Goal: Transaction & Acquisition: Purchase product/service

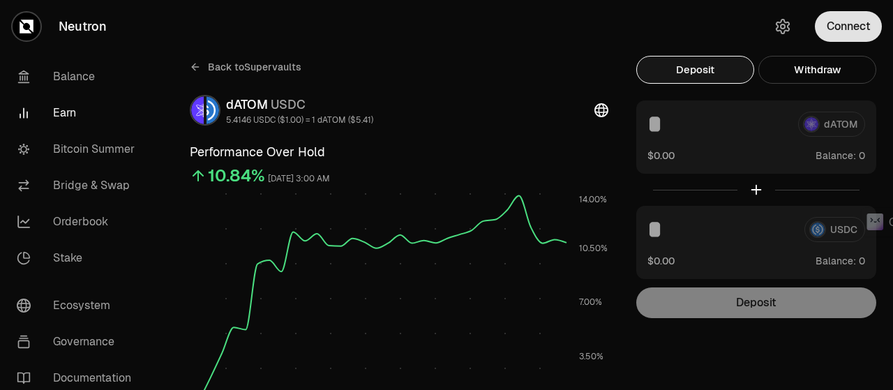
click at [831, 31] on button "Connect" at bounding box center [848, 26] width 67 height 31
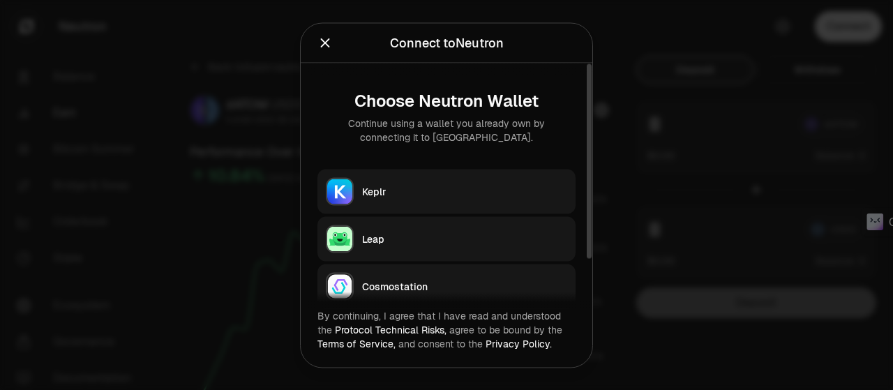
click at [428, 192] on div "Keplr" at bounding box center [464, 191] width 205 height 14
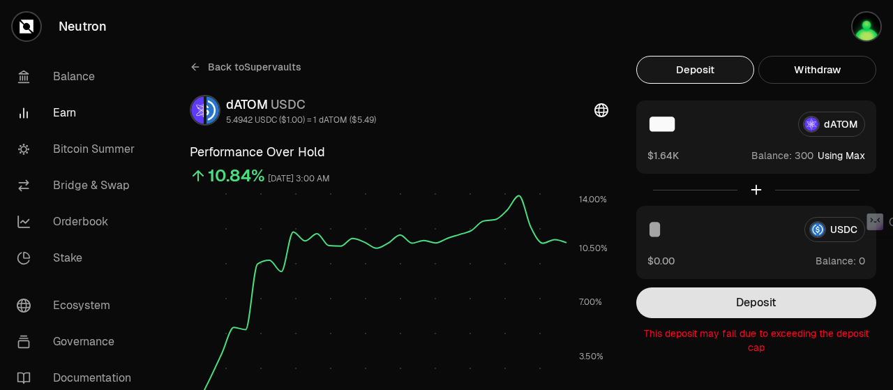
click at [749, 301] on button "Deposit" at bounding box center [756, 302] width 240 height 31
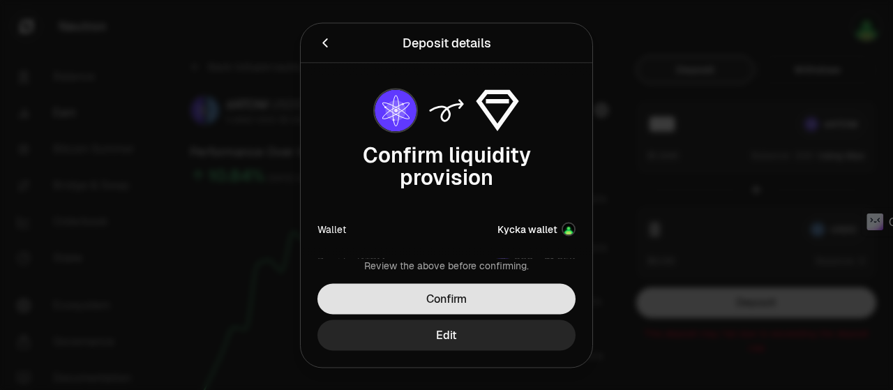
click at [495, 292] on button "Confirm" at bounding box center [446, 298] width 258 height 31
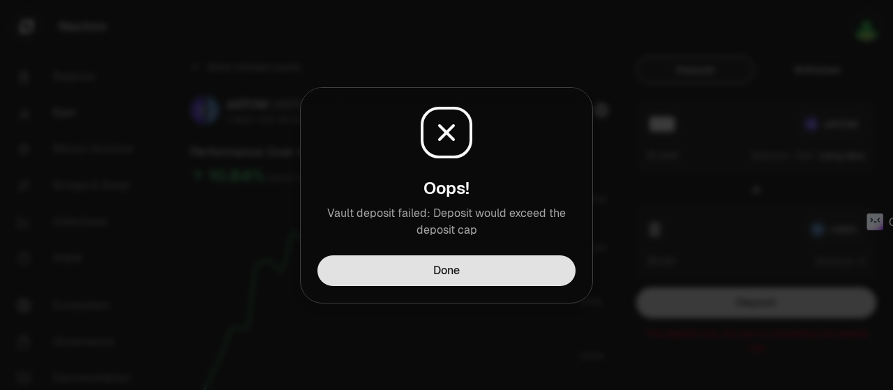
click at [498, 276] on button "Done" at bounding box center [446, 270] width 258 height 31
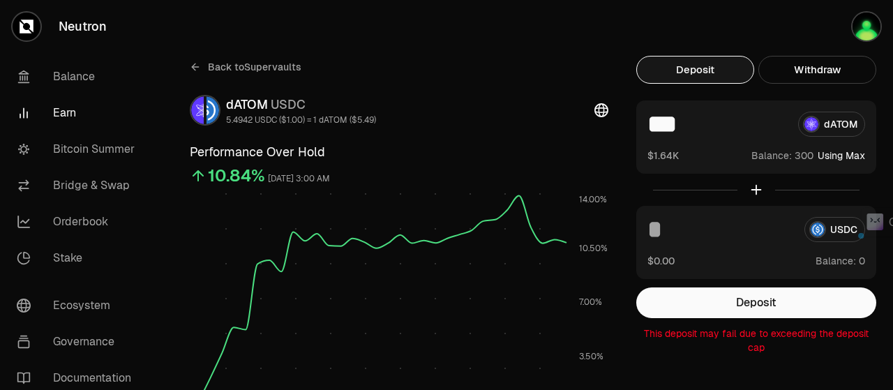
drag, startPoint x: 673, startPoint y: 128, endPoint x: 651, endPoint y: 135, distance: 23.6
click at [651, 135] on input "***" at bounding box center [716, 124] width 139 height 25
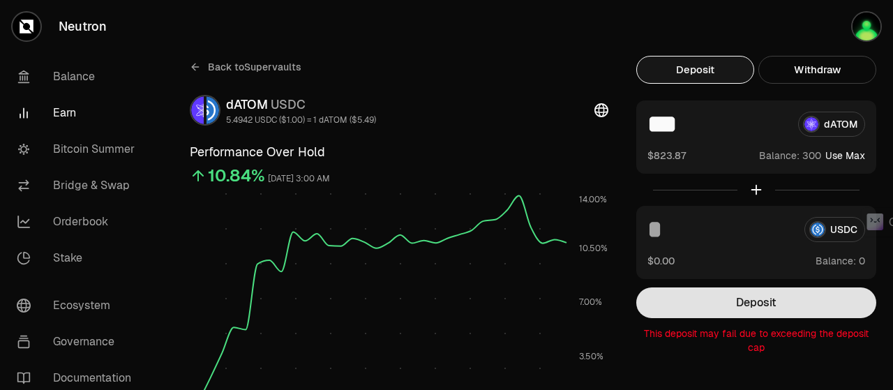
click at [711, 303] on button "Deposit" at bounding box center [756, 302] width 240 height 31
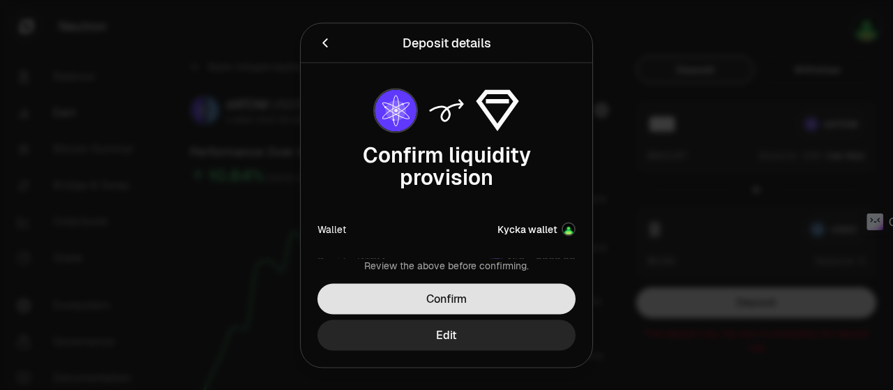
click at [519, 296] on button "Confirm" at bounding box center [446, 298] width 258 height 31
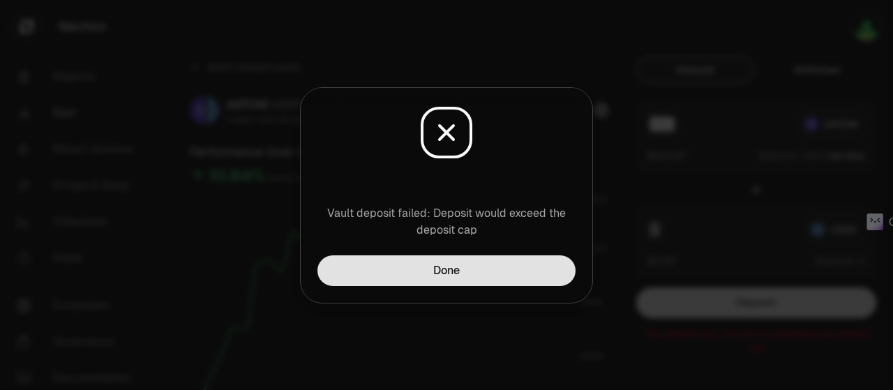
click at [512, 273] on button "Done" at bounding box center [446, 270] width 258 height 31
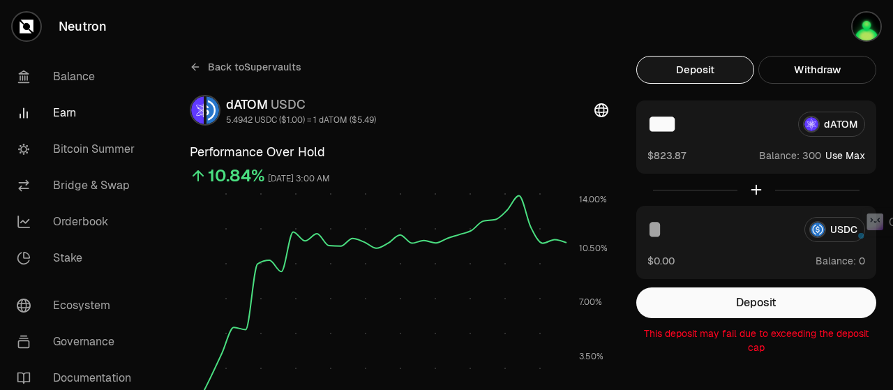
click at [665, 134] on input "***" at bounding box center [716, 124] width 139 height 25
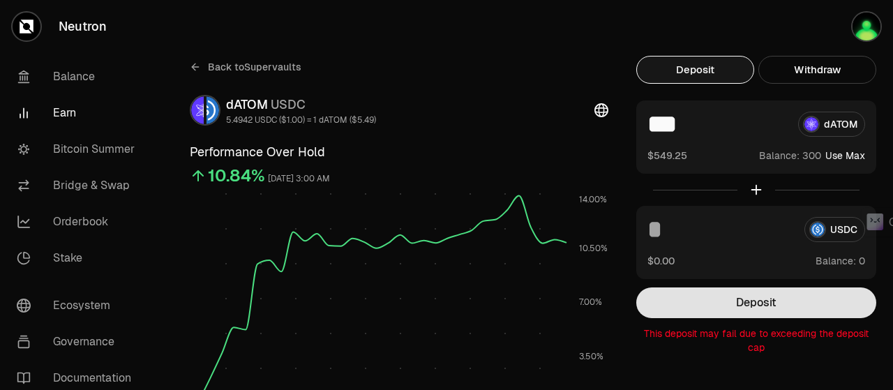
click at [788, 291] on button "Deposit" at bounding box center [756, 302] width 240 height 31
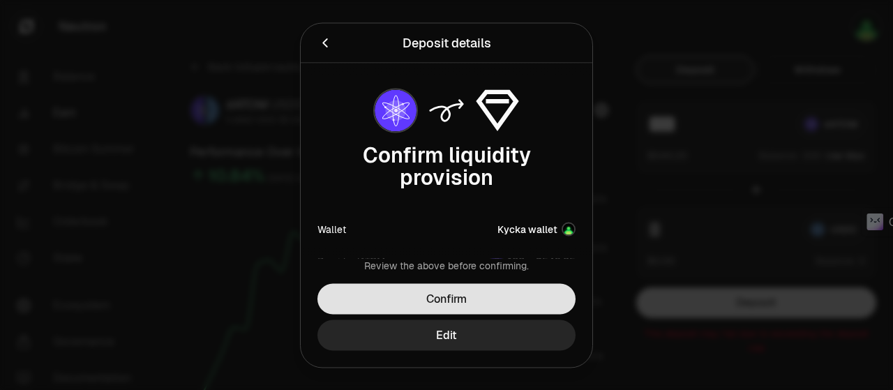
click at [472, 289] on button "Confirm" at bounding box center [446, 298] width 258 height 31
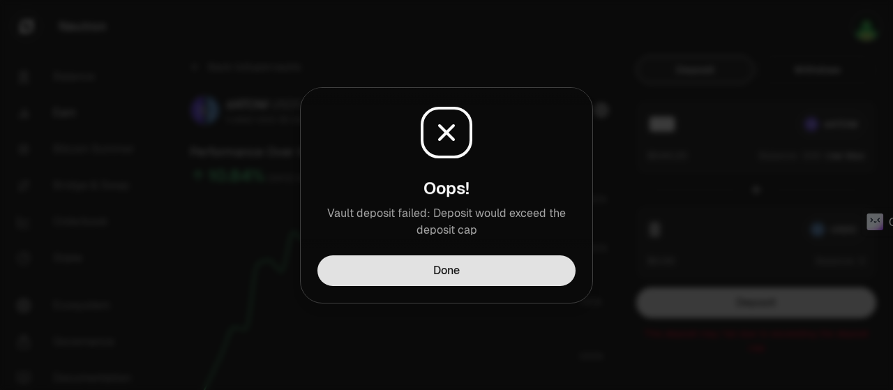
click at [476, 273] on button "Done" at bounding box center [446, 270] width 258 height 31
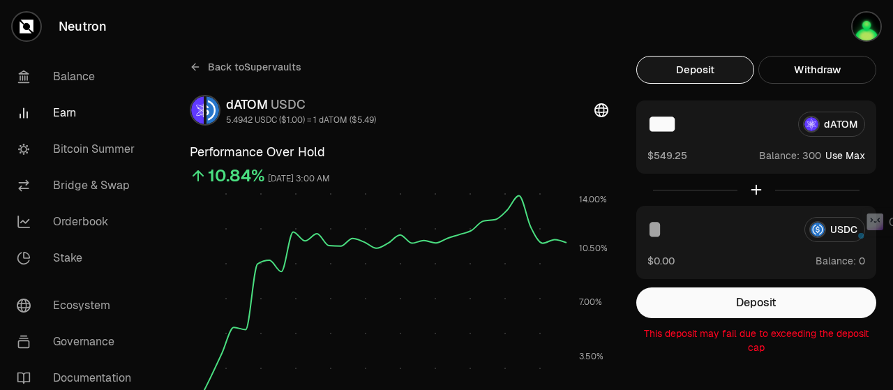
click at [663, 137] on div "*** dATOM $549.25 Balance: Use Max" at bounding box center [756, 136] width 240 height 73
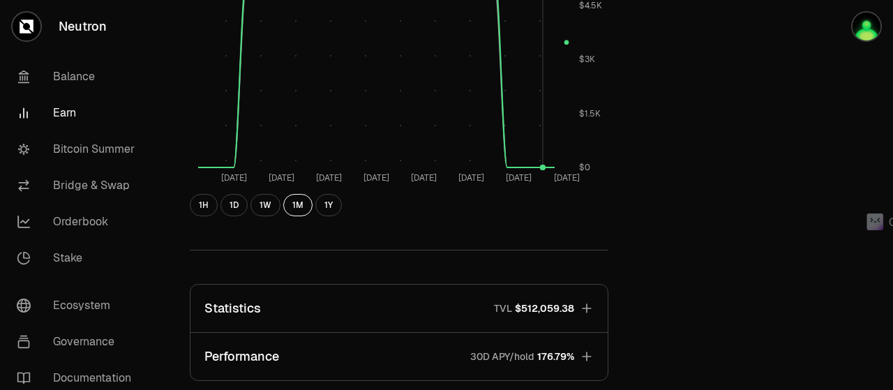
scroll to position [837, 0]
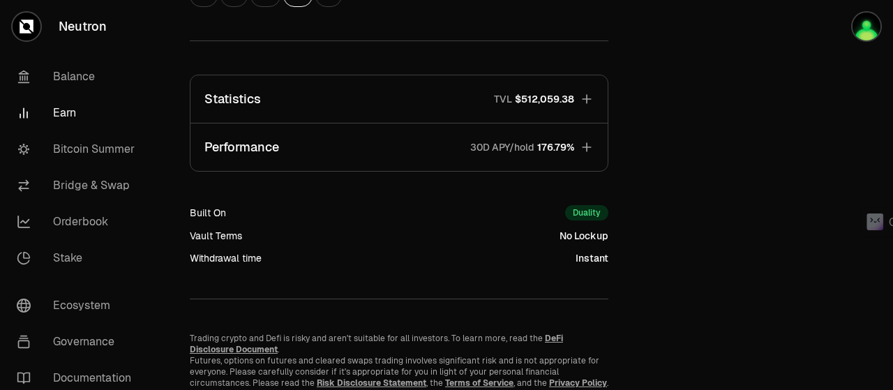
click at [585, 99] on icon "button" at bounding box center [586, 98] width 9 height 9
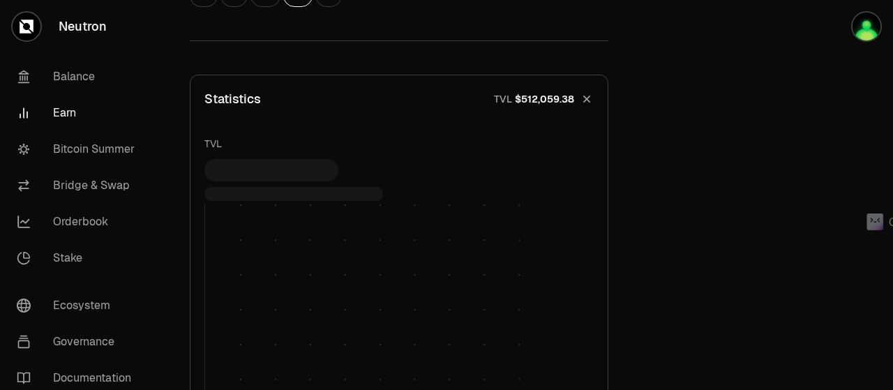
scroll to position [1046, 0]
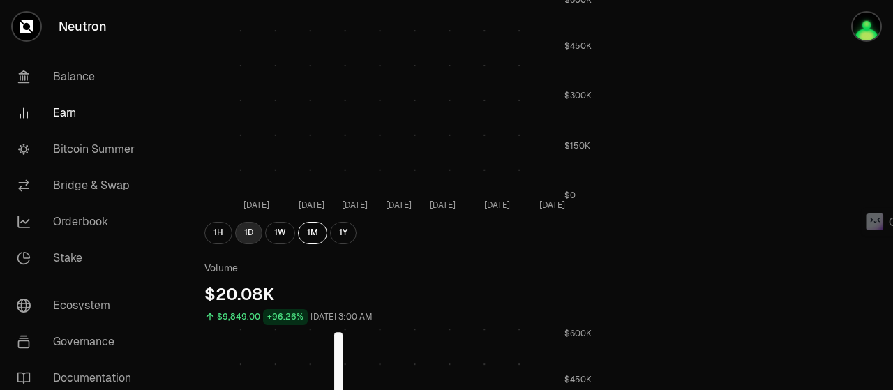
click at [250, 232] on button "1D" at bounding box center [248, 233] width 27 height 22
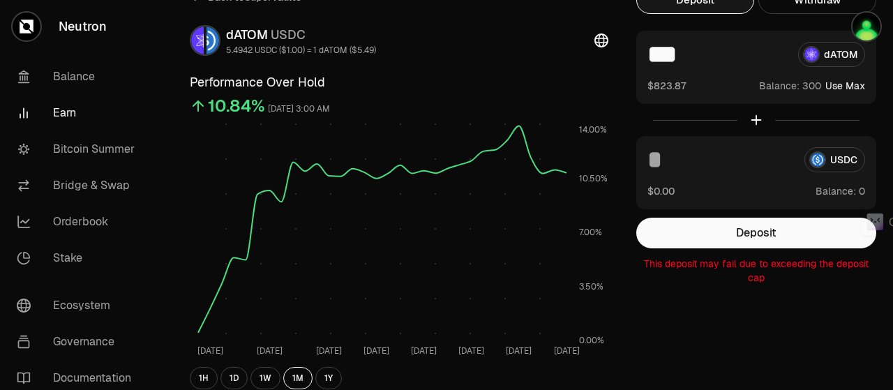
scroll to position [0, 0]
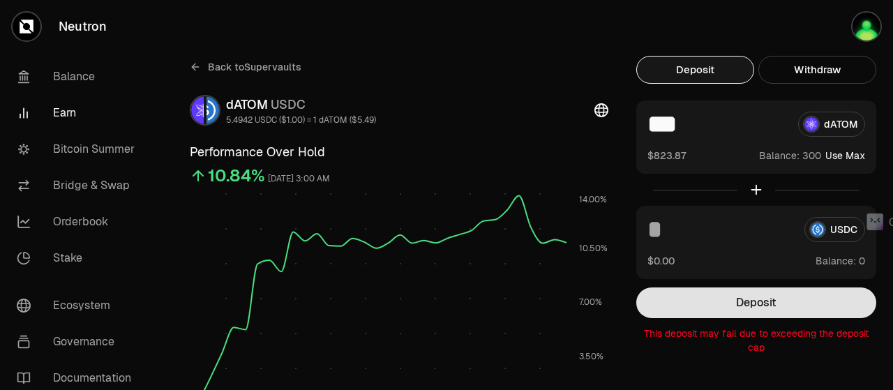
click at [777, 303] on button "Deposit" at bounding box center [756, 302] width 240 height 31
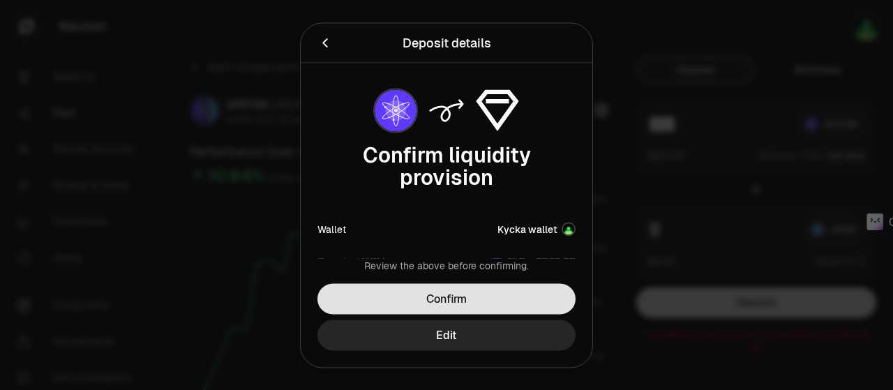
click at [456, 298] on button "Confirm" at bounding box center [446, 298] width 258 height 31
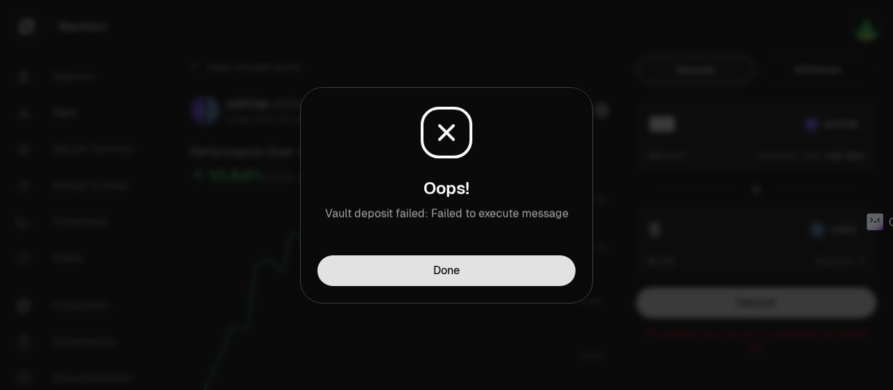
click at [476, 271] on button "Done" at bounding box center [446, 270] width 258 height 31
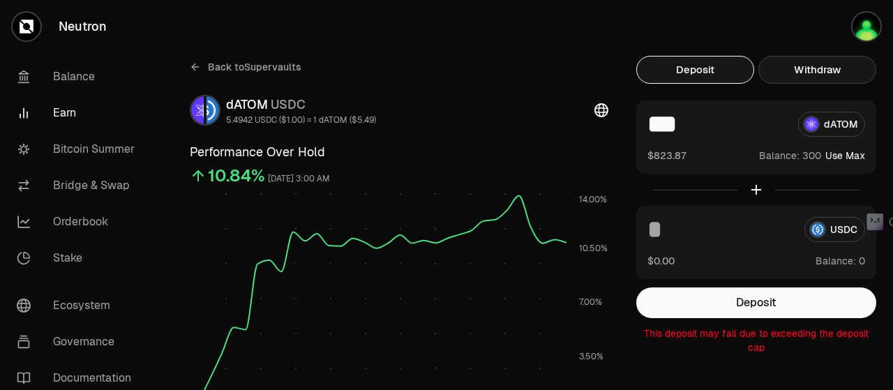
click at [800, 66] on button "Withdraw" at bounding box center [817, 70] width 118 height 28
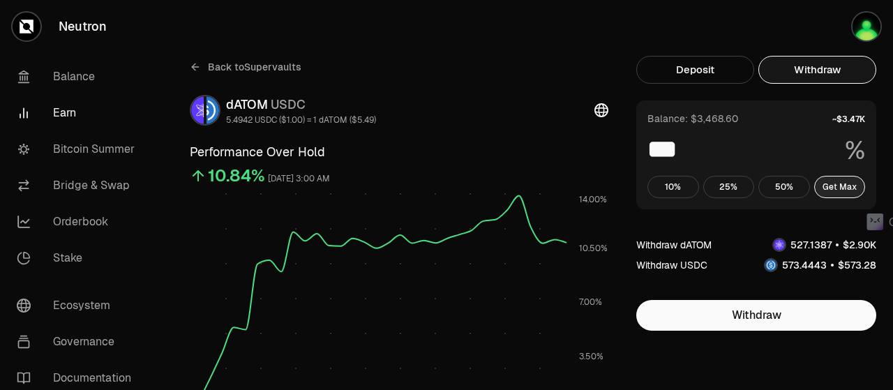
click at [852, 183] on button "Get Max" at bounding box center [840, 187] width 52 height 22
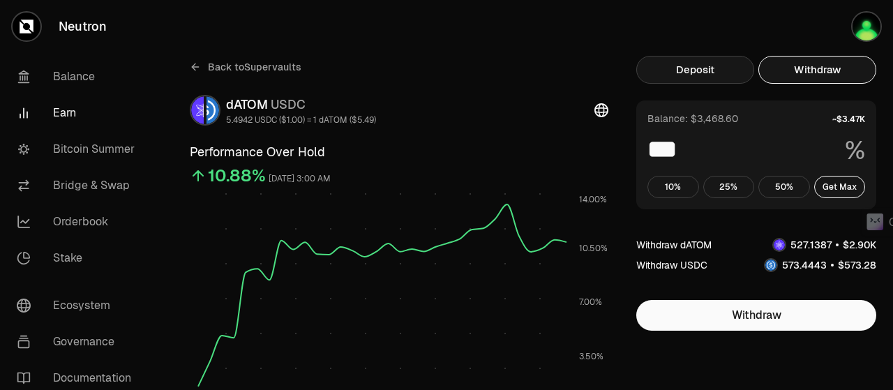
click at [691, 68] on button "Deposit" at bounding box center [695, 70] width 118 height 28
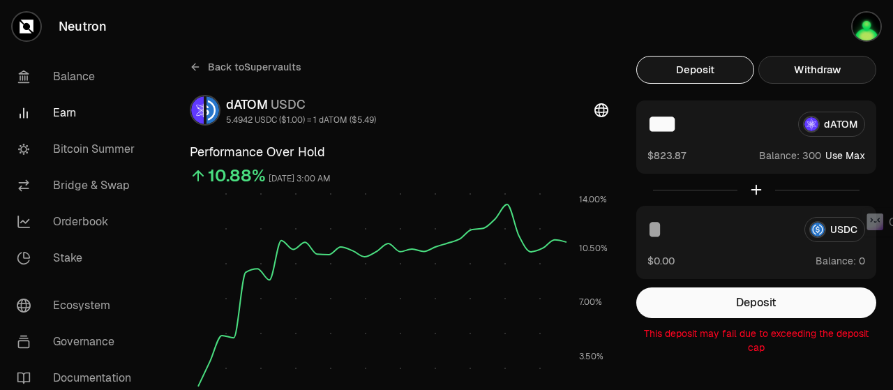
click at [812, 61] on button "Withdraw" at bounding box center [817, 70] width 118 height 28
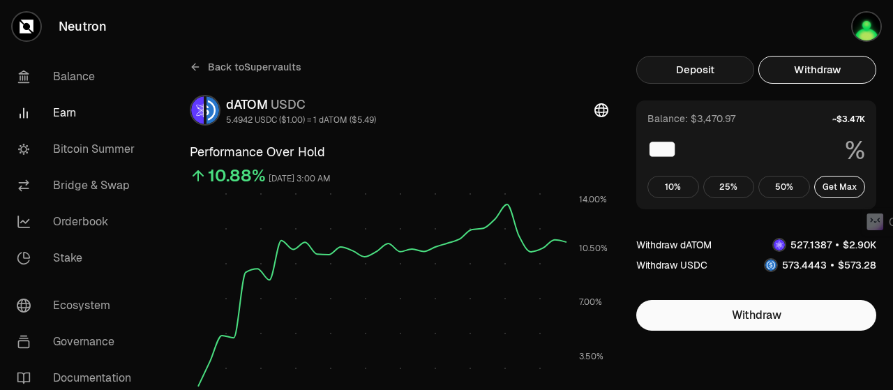
click at [702, 60] on button "Deposit" at bounding box center [695, 70] width 118 height 28
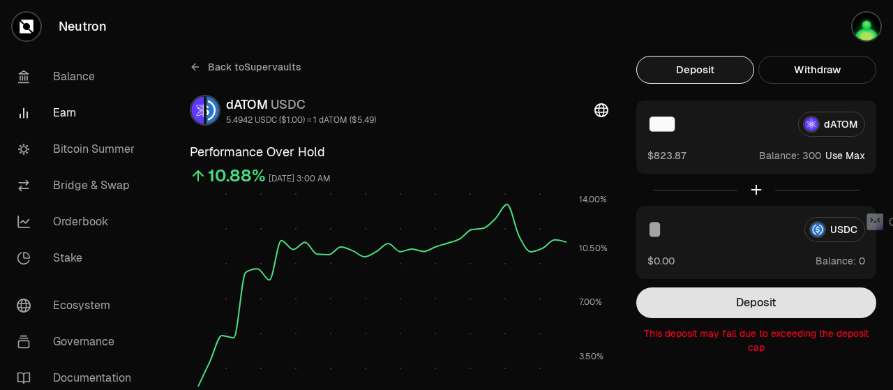
click at [741, 304] on button "Deposit" at bounding box center [756, 302] width 240 height 31
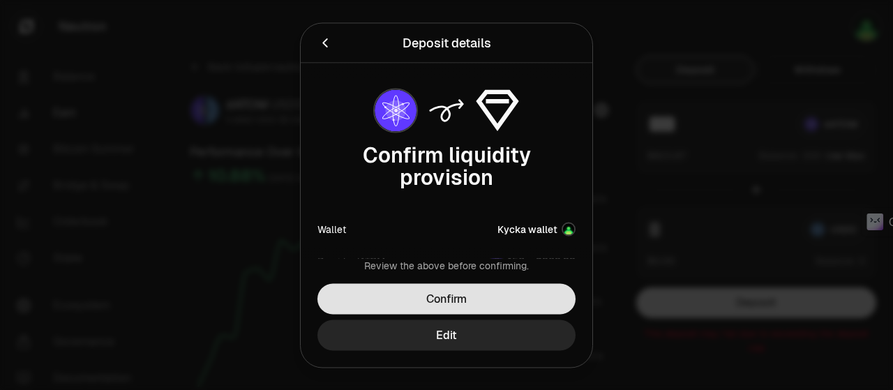
click at [460, 295] on button "Confirm" at bounding box center [446, 298] width 258 height 31
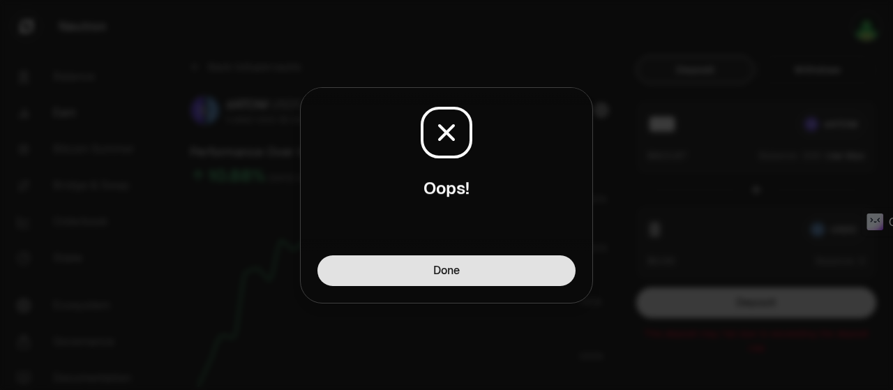
click at [471, 276] on button "Done" at bounding box center [446, 270] width 258 height 31
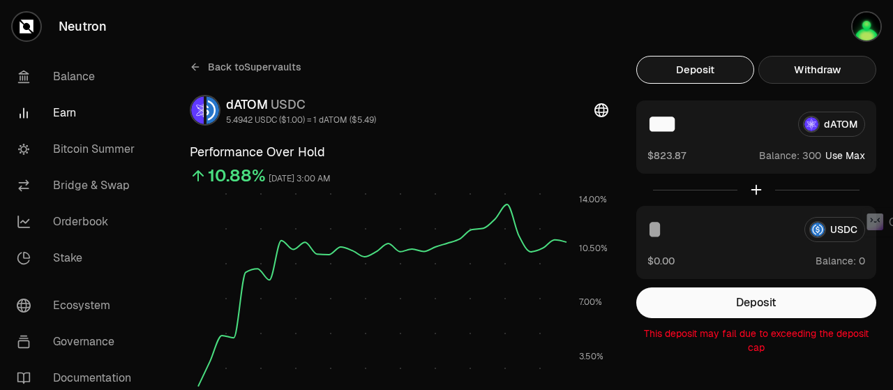
click at [785, 70] on button "Withdraw" at bounding box center [817, 70] width 118 height 28
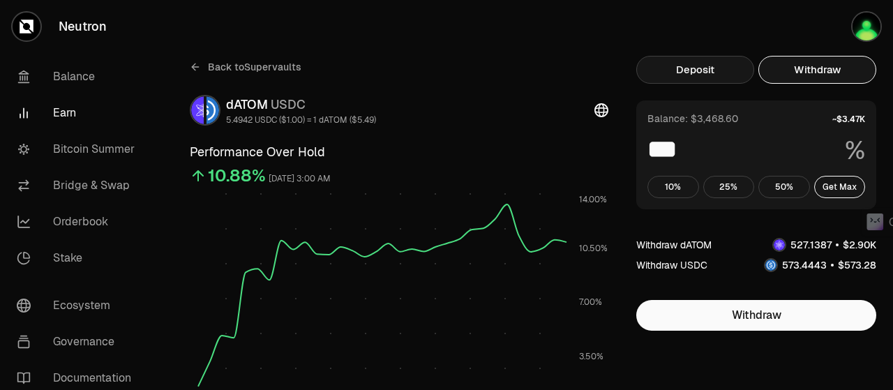
click at [705, 61] on button "Deposit" at bounding box center [695, 70] width 118 height 28
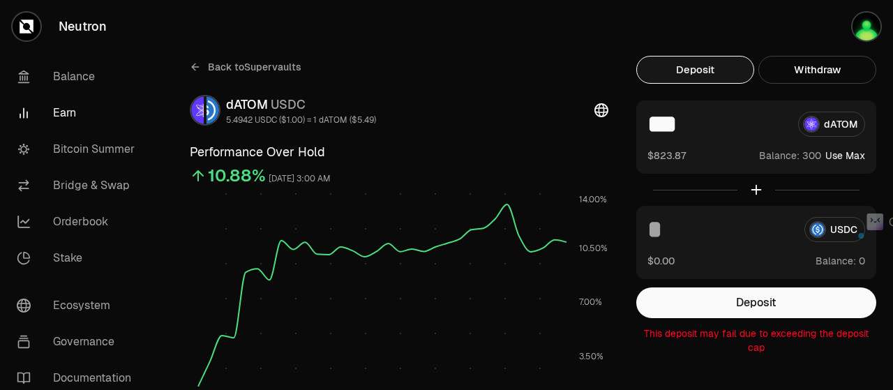
drag, startPoint x: 660, startPoint y: 128, endPoint x: 649, endPoint y: 130, distance: 10.8
click at [649, 130] on input "***" at bounding box center [716, 124] width 139 height 25
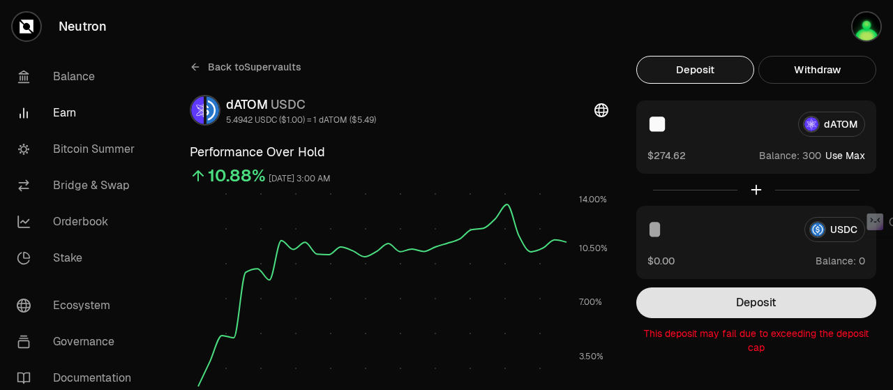
click at [739, 303] on button "Deposit" at bounding box center [756, 302] width 240 height 31
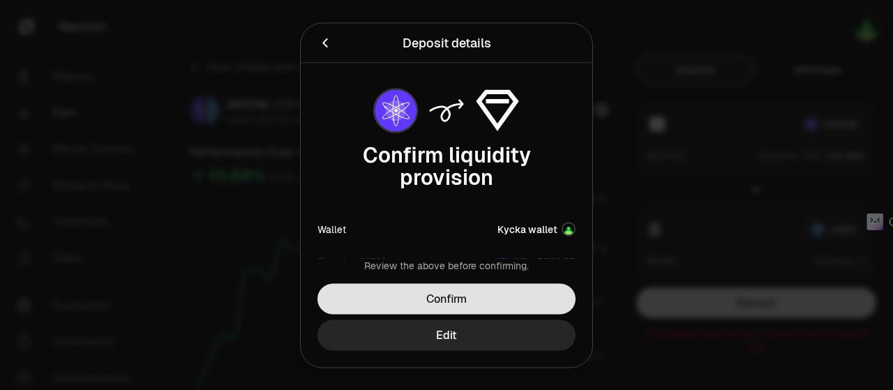
click at [488, 293] on button "Confirm" at bounding box center [446, 298] width 258 height 31
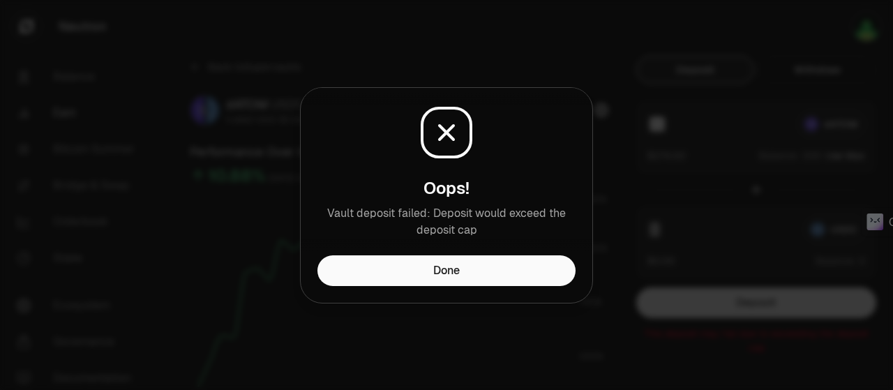
click at [501, 276] on button "Done" at bounding box center [446, 270] width 258 height 31
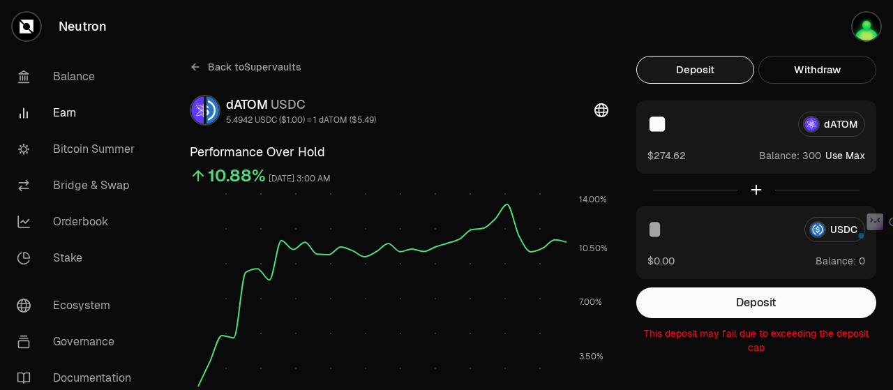
drag, startPoint x: 665, startPoint y: 126, endPoint x: 654, endPoint y: 128, distance: 11.4
click at [654, 128] on input "**" at bounding box center [716, 124] width 139 height 25
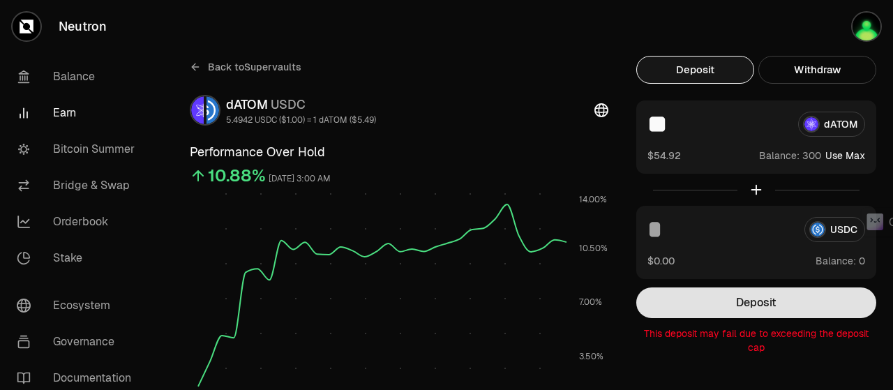
click at [725, 310] on button "Deposit" at bounding box center [756, 302] width 240 height 31
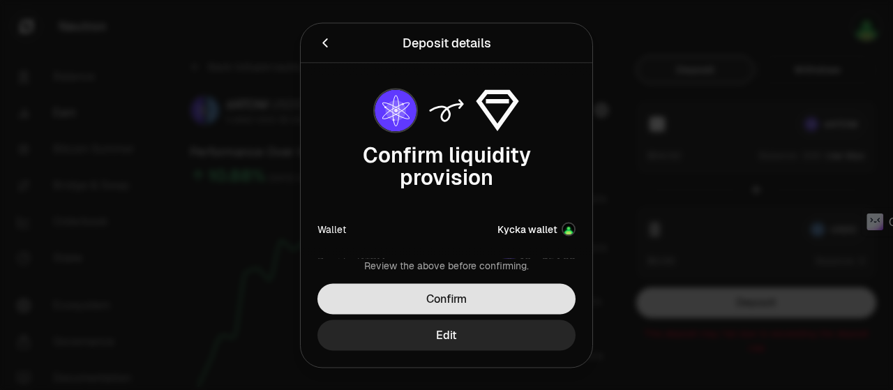
click at [491, 298] on button "Confirm" at bounding box center [446, 298] width 258 height 31
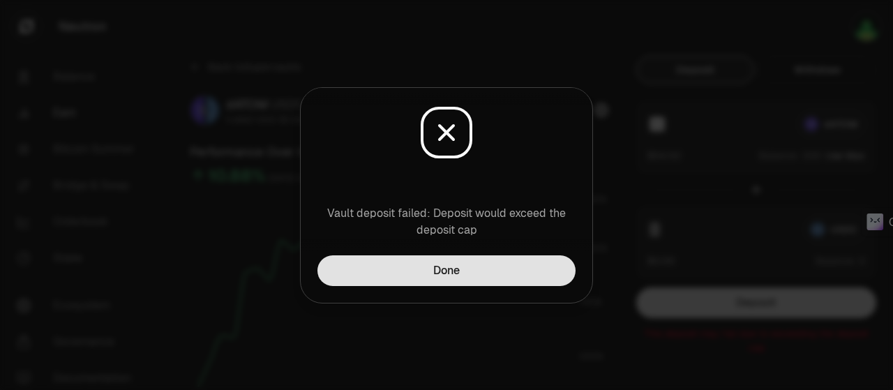
click at [511, 263] on button "Done" at bounding box center [446, 270] width 258 height 31
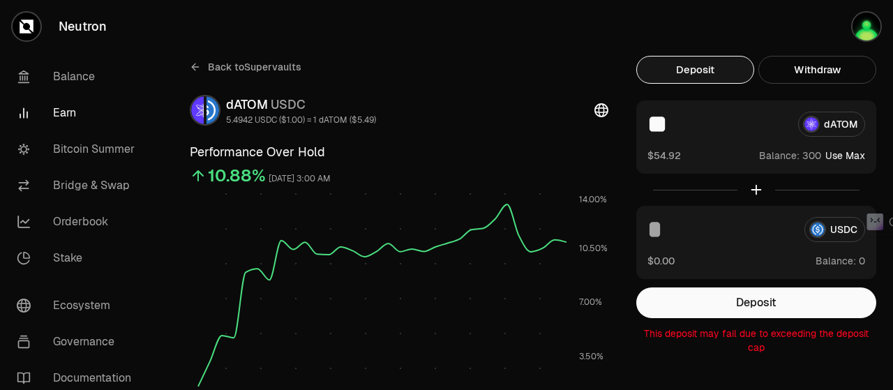
click at [660, 123] on input "**" at bounding box center [716, 124] width 139 height 25
type input "***"
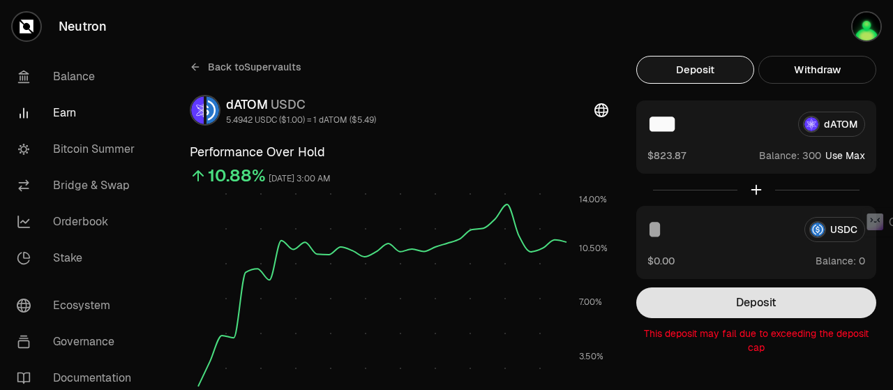
click at [755, 296] on button "Deposit" at bounding box center [756, 302] width 240 height 31
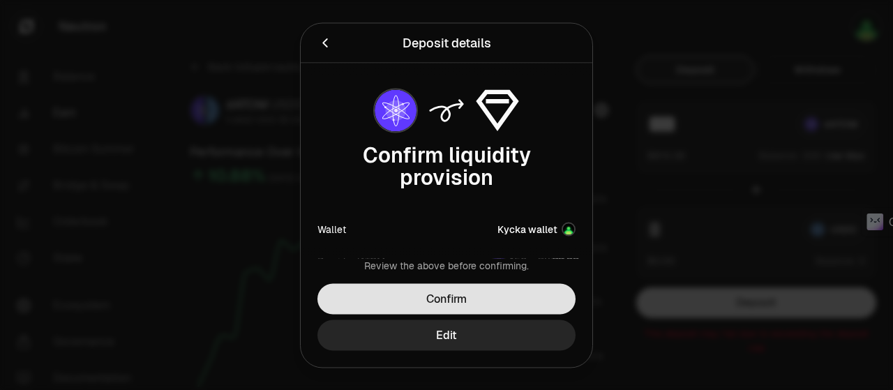
click at [481, 302] on button "Confirm" at bounding box center [446, 298] width 258 height 31
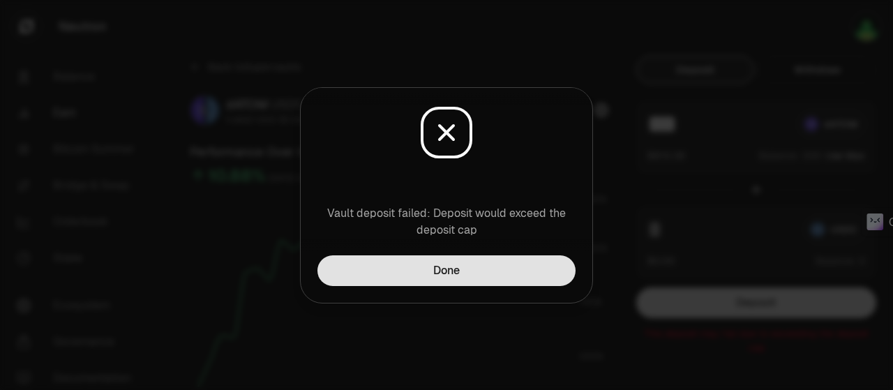
click at [511, 277] on button "Done" at bounding box center [446, 270] width 258 height 31
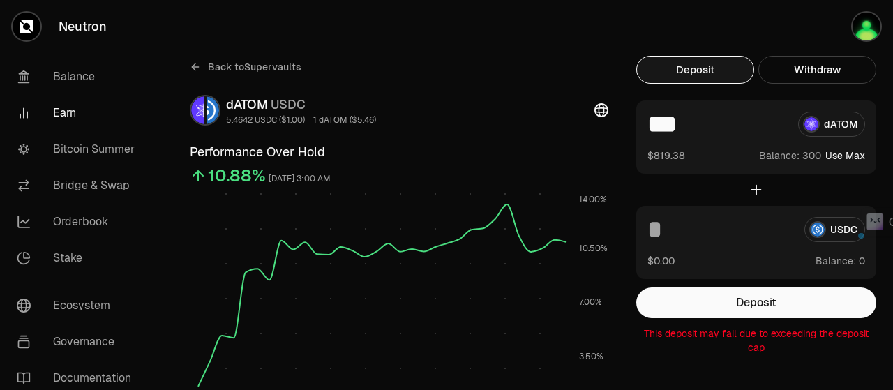
drag, startPoint x: 694, startPoint y: 128, endPoint x: 635, endPoint y: 125, distance: 58.7
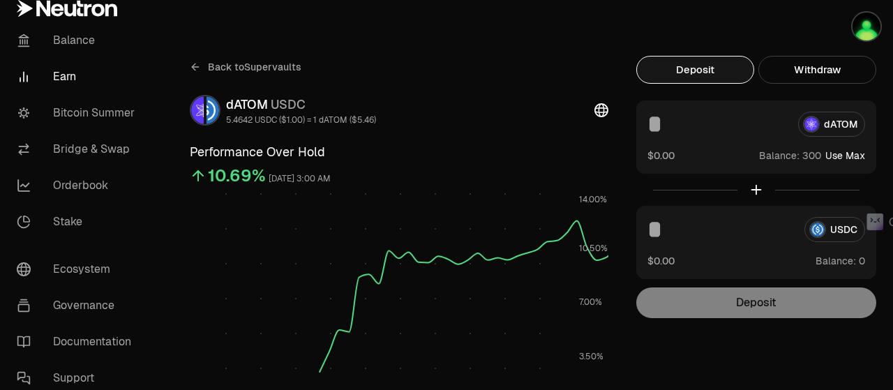
click at [672, 119] on input at bounding box center [716, 124] width 139 height 25
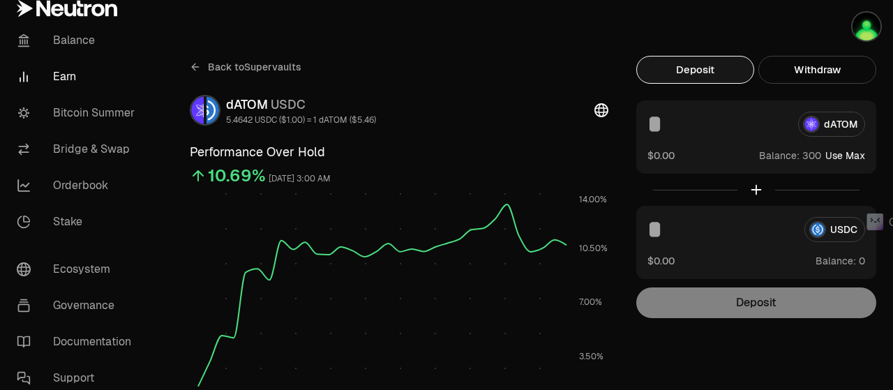
paste input "***"
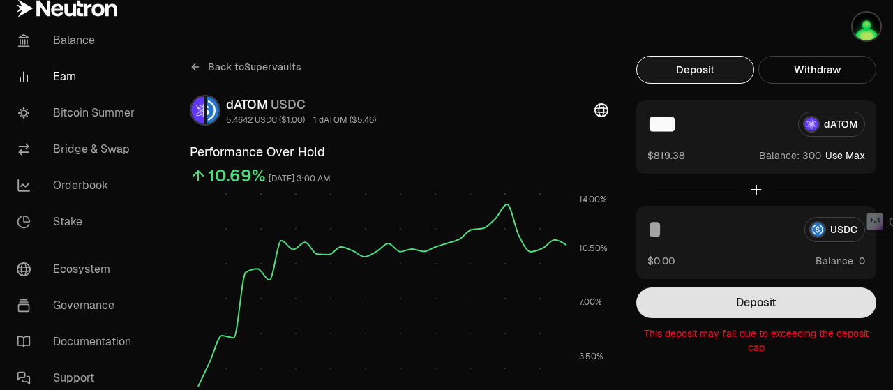
type input "***"
click at [730, 305] on button "Deposit" at bounding box center [756, 302] width 240 height 31
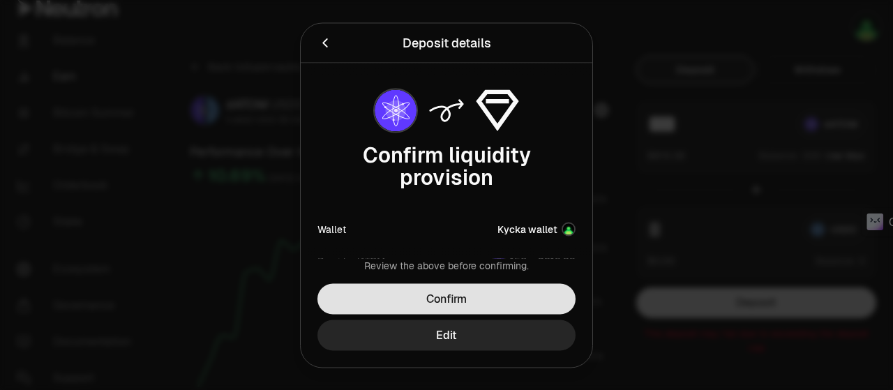
click at [480, 306] on button "Confirm" at bounding box center [446, 298] width 258 height 31
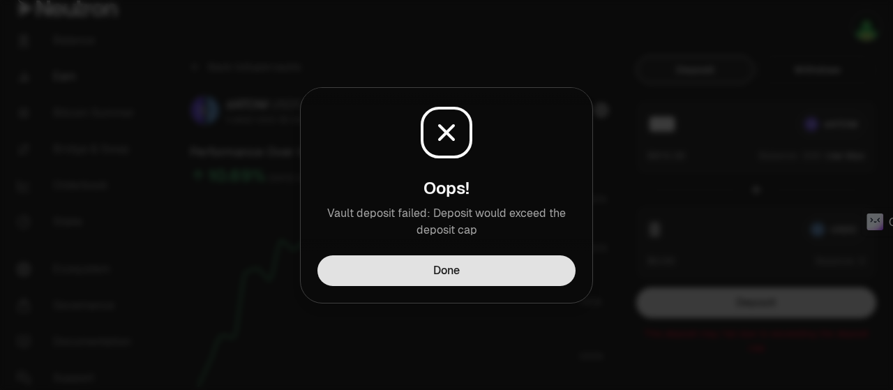
click at [489, 280] on button "Done" at bounding box center [446, 270] width 258 height 31
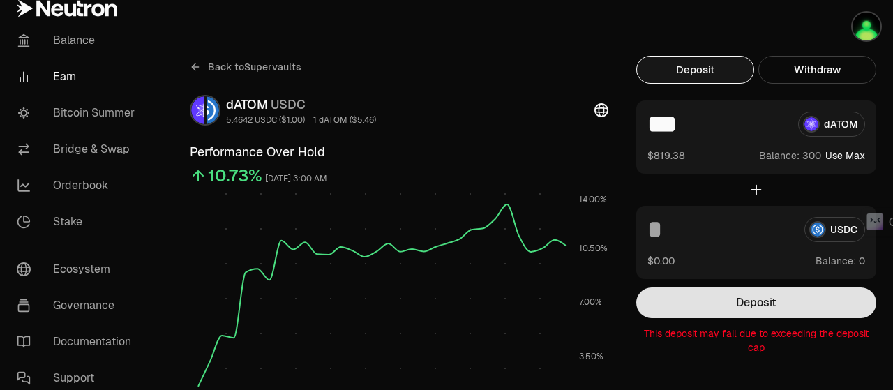
click at [733, 309] on button "Deposit" at bounding box center [756, 302] width 240 height 31
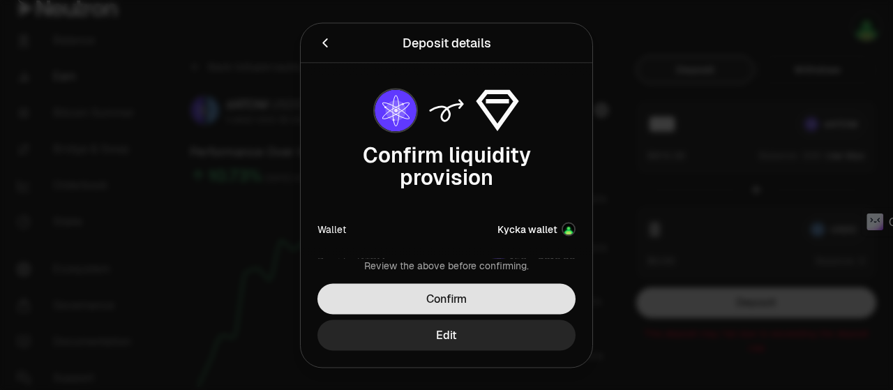
click at [506, 300] on button "Confirm" at bounding box center [446, 298] width 258 height 31
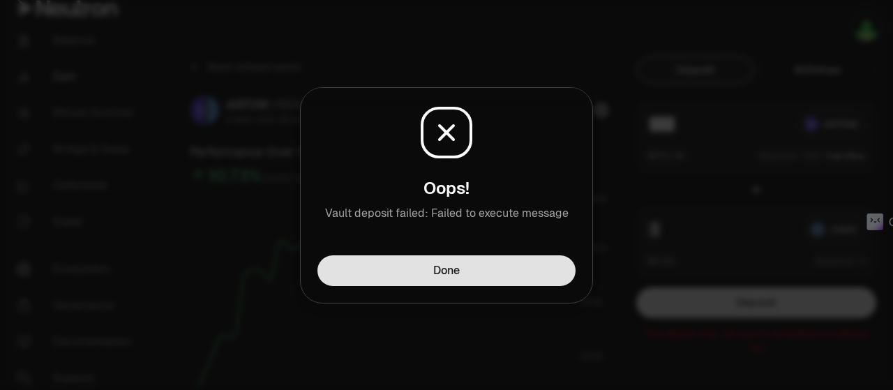
click at [506, 282] on button "Done" at bounding box center [446, 270] width 258 height 31
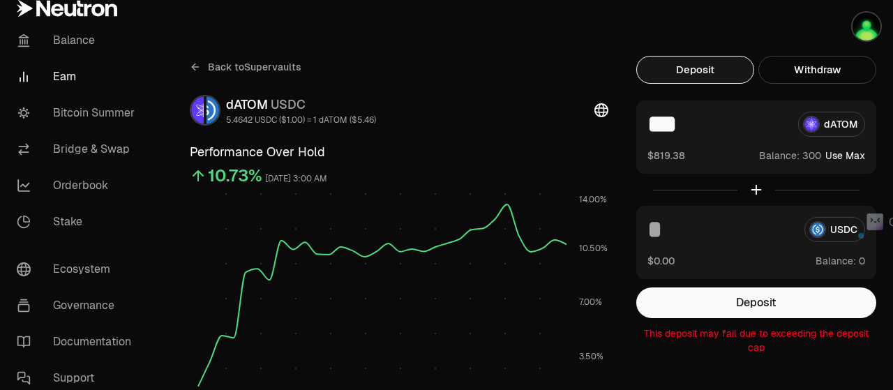
drag, startPoint x: 695, startPoint y: 119, endPoint x: 633, endPoint y: 125, distance: 63.1
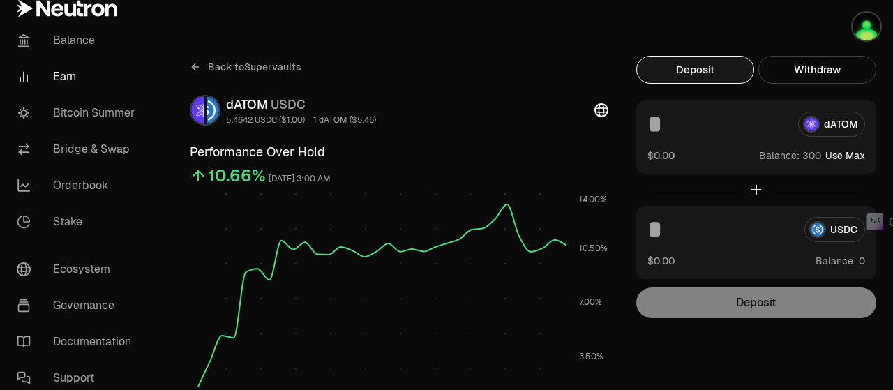
click at [680, 118] on input at bounding box center [716, 124] width 139 height 25
paste input "***"
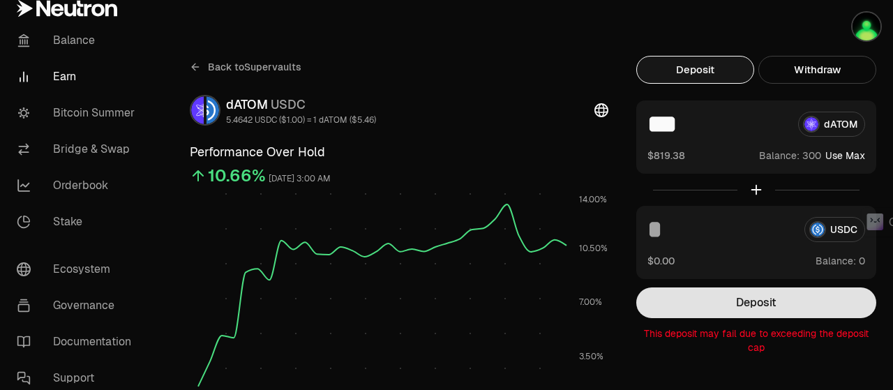
type input "***"
click at [733, 296] on button "Deposit" at bounding box center [756, 302] width 240 height 31
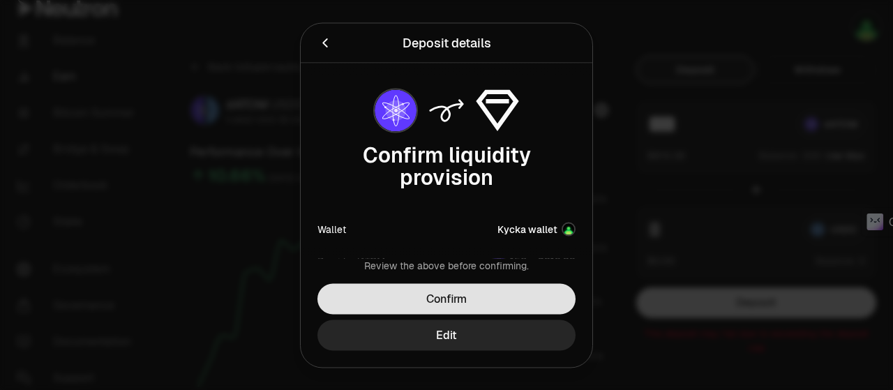
click at [502, 287] on button "Confirm" at bounding box center [446, 298] width 258 height 31
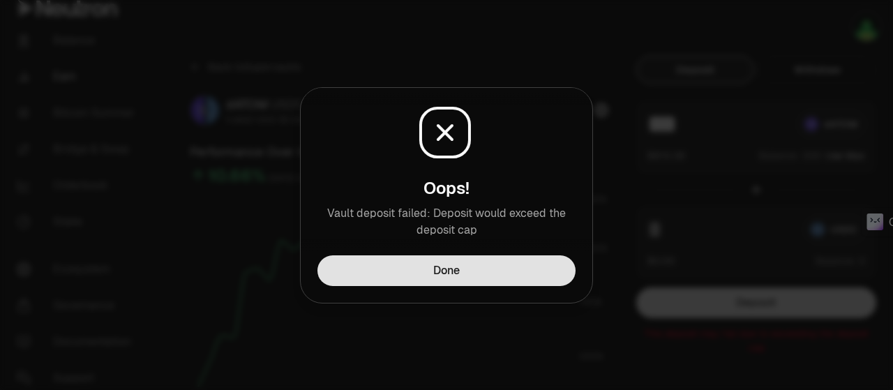
click at [502, 284] on button "Done" at bounding box center [446, 270] width 258 height 31
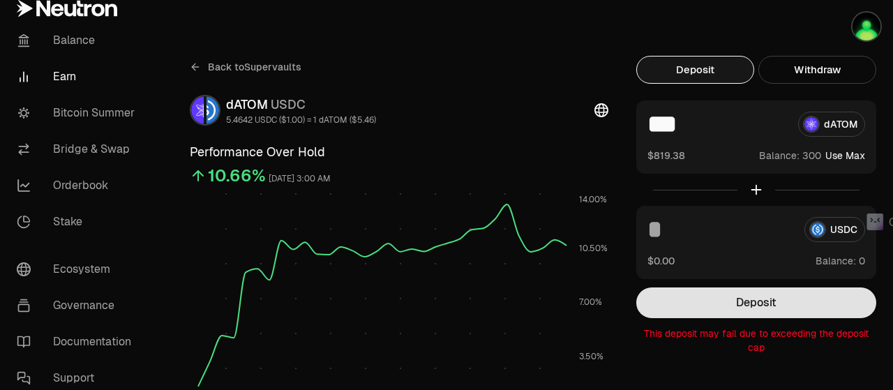
click at [741, 306] on button "Deposit" at bounding box center [756, 302] width 240 height 31
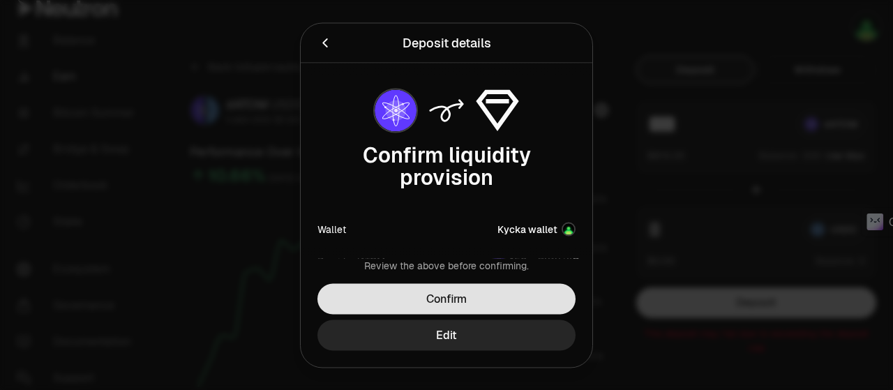
click at [495, 305] on button "Confirm" at bounding box center [446, 298] width 258 height 31
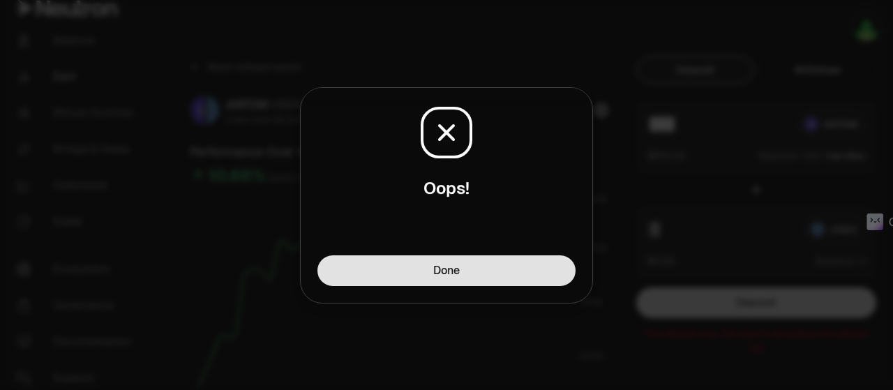
click at [503, 279] on button "Done" at bounding box center [446, 270] width 258 height 31
